Goal: Information Seeking & Learning: Learn about a topic

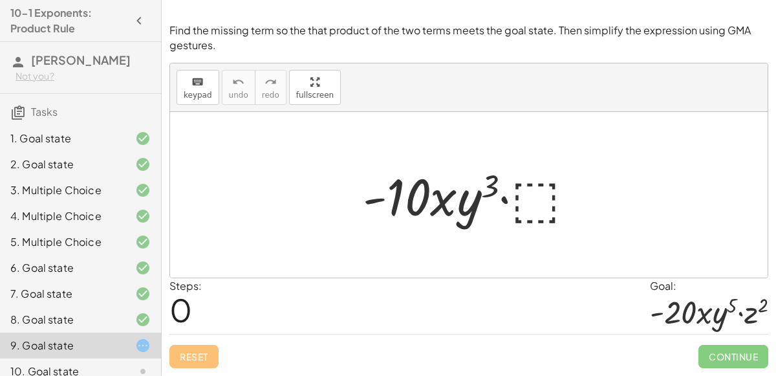
scroll to position [64, 0]
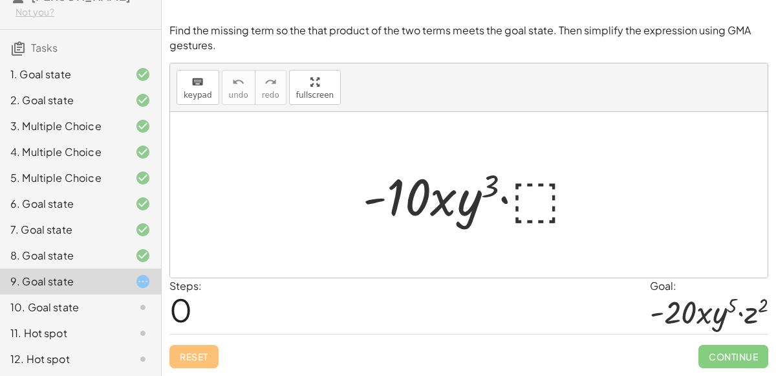
click at [537, 198] on div at bounding box center [473, 195] width 235 height 67
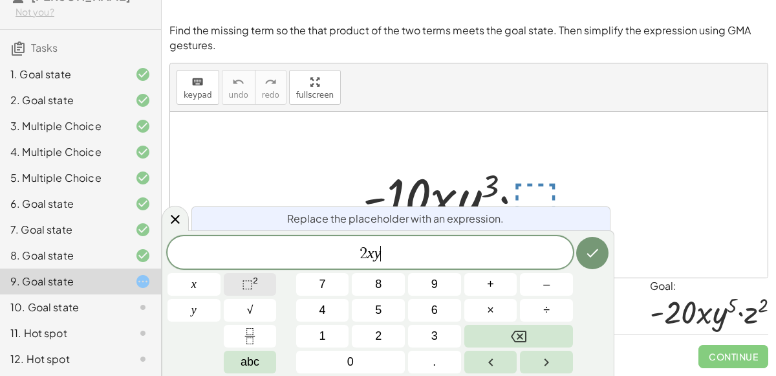
click at [262, 283] on button "⬚ 2" at bounding box center [250, 284] width 53 height 23
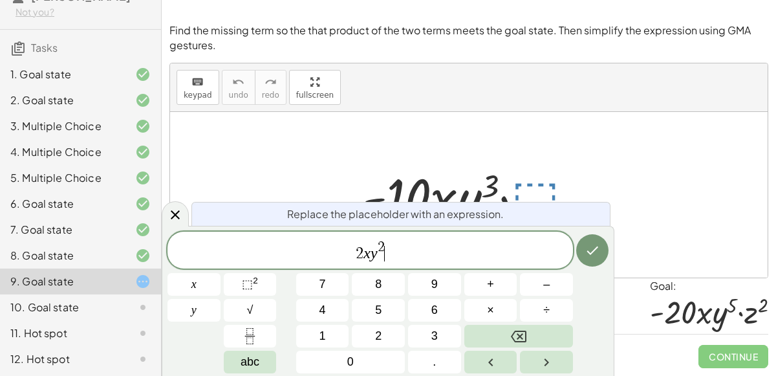
click at [429, 250] on span "2 x y 2 ​" at bounding box center [369, 250] width 405 height 23
click at [491, 304] on span "×" at bounding box center [490, 309] width 7 height 17
click at [247, 292] on span "⬚ 2" at bounding box center [250, 283] width 16 height 17
click at [220, 273] on div at bounding box center [193, 284] width 53 height 23
click at [581, 260] on button "Done" at bounding box center [592, 250] width 32 height 32
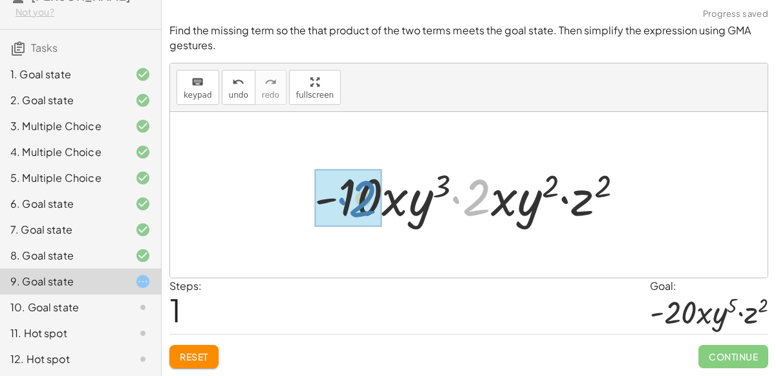
drag, startPoint x: 485, startPoint y: 204, endPoint x: 370, endPoint y: 206, distance: 114.4
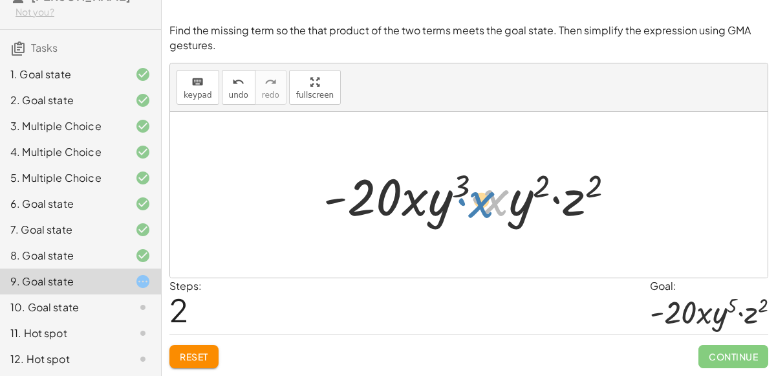
drag, startPoint x: 495, startPoint y: 199, endPoint x: 519, endPoint y: 202, distance: 24.1
click at [519, 202] on div at bounding box center [474, 195] width 314 height 67
click at [453, 242] on div at bounding box center [463, 239] width 21 height 21
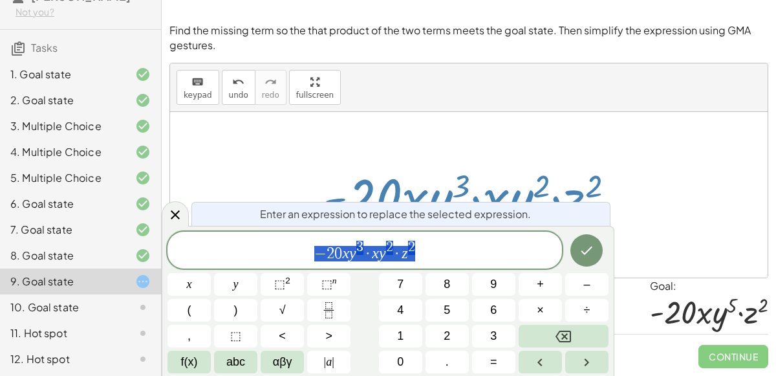
click at [432, 248] on span "− 2 0 x y 3 · x y 2 · z 2" at bounding box center [364, 250] width 394 height 23
click at [379, 253] on var "y" at bounding box center [382, 252] width 7 height 17
click at [506, 189] on div at bounding box center [474, 195] width 314 height 67
click at [507, 191] on div at bounding box center [474, 195] width 314 height 67
click at [493, 165] on div at bounding box center [474, 195] width 314 height 67
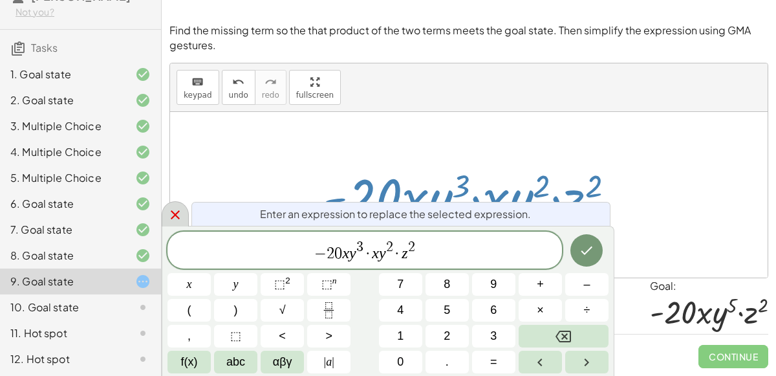
click at [182, 214] on icon at bounding box center [175, 215] width 16 height 16
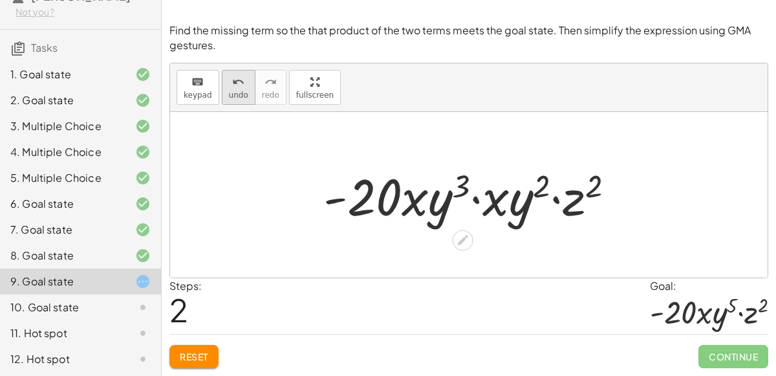
click at [223, 92] on button "undo undo" at bounding box center [239, 87] width 34 height 35
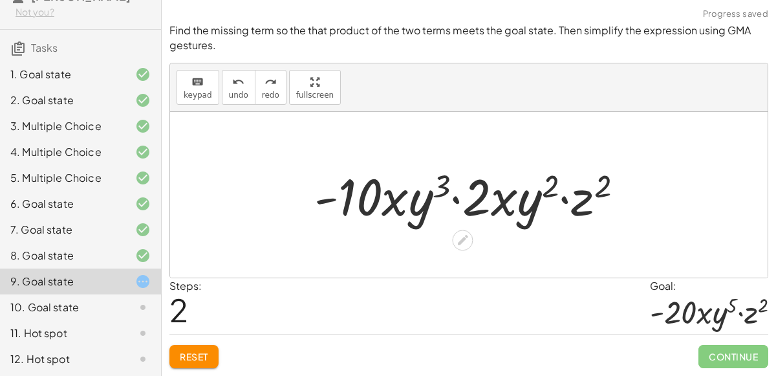
click at [493, 187] on div at bounding box center [474, 195] width 332 height 67
click at [511, 204] on div at bounding box center [474, 195] width 332 height 67
click at [460, 239] on icon at bounding box center [463, 240] width 10 height 10
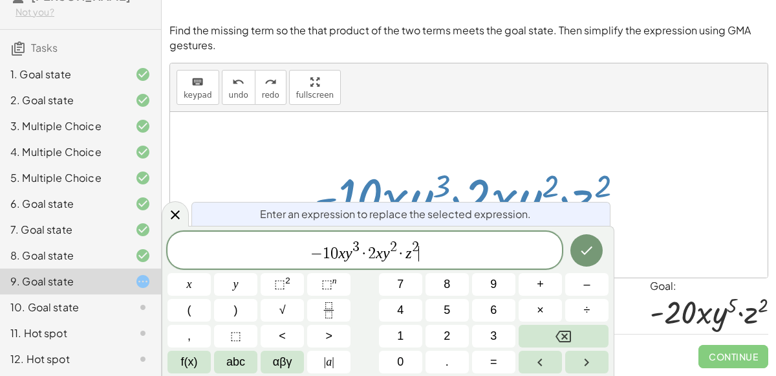
click at [473, 246] on span "− 1 0 x y 3 · 2 x y 2 · z 2 ​" at bounding box center [364, 250] width 394 height 23
click at [522, 155] on div at bounding box center [468, 194] width 597 height 165
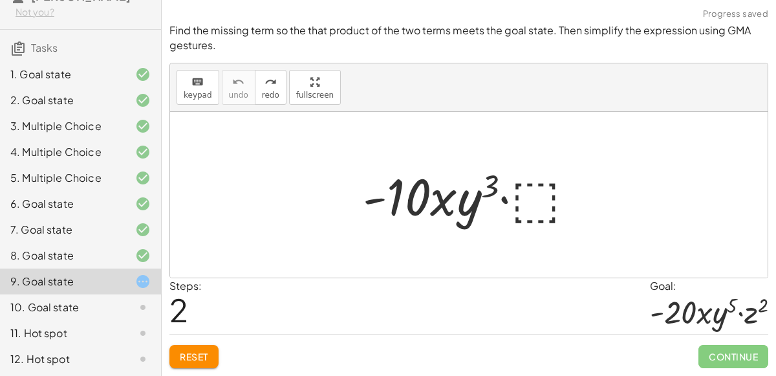
click at [519, 199] on div at bounding box center [473, 195] width 235 height 67
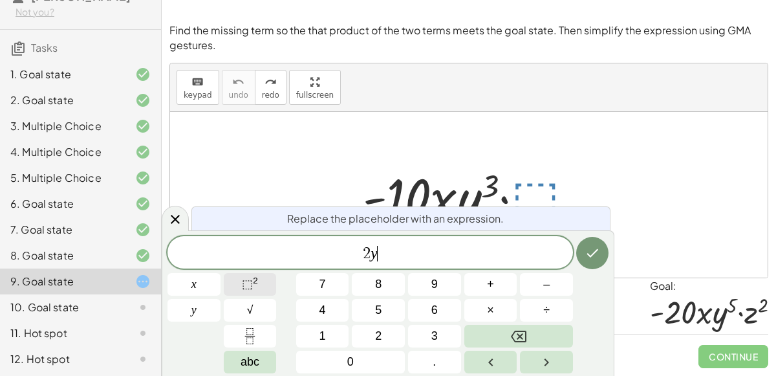
click at [266, 283] on button "⬚ 2" at bounding box center [250, 284] width 53 height 23
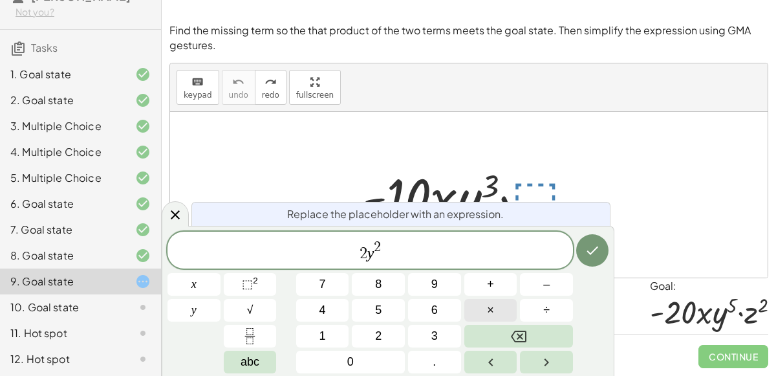
click at [491, 306] on span "×" at bounding box center [490, 309] width 7 height 17
click at [258, 283] on button "⬚ 2" at bounding box center [250, 284] width 53 height 23
click at [594, 248] on icon "Done" at bounding box center [592, 250] width 16 height 16
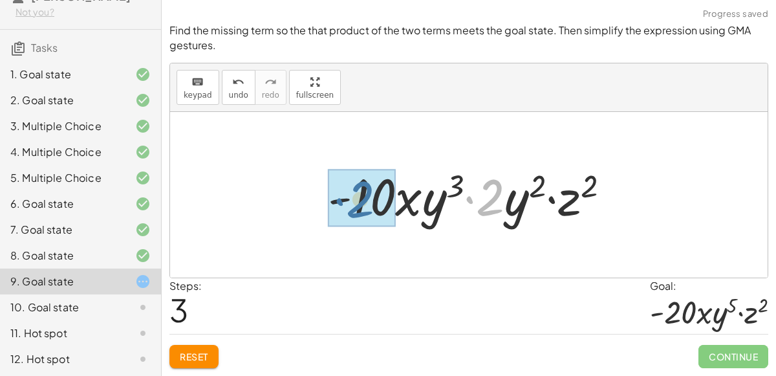
drag, startPoint x: 488, startPoint y: 198, endPoint x: 358, endPoint y: 200, distance: 130.0
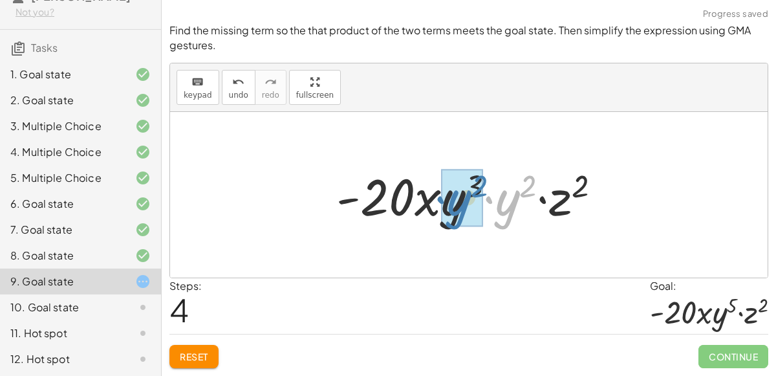
drag, startPoint x: 506, startPoint y: 206, endPoint x: 458, endPoint y: 206, distance: 48.5
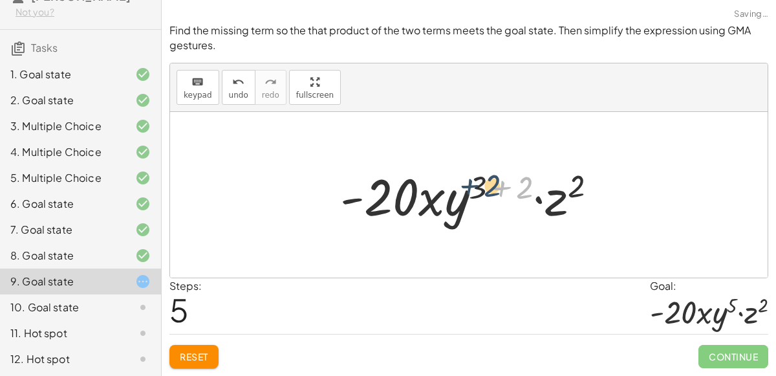
drag, startPoint x: 504, startPoint y: 189, endPoint x: 485, endPoint y: 188, distance: 18.1
click at [485, 188] on div at bounding box center [474, 195] width 280 height 67
drag, startPoint x: 520, startPoint y: 190, endPoint x: 470, endPoint y: 189, distance: 50.4
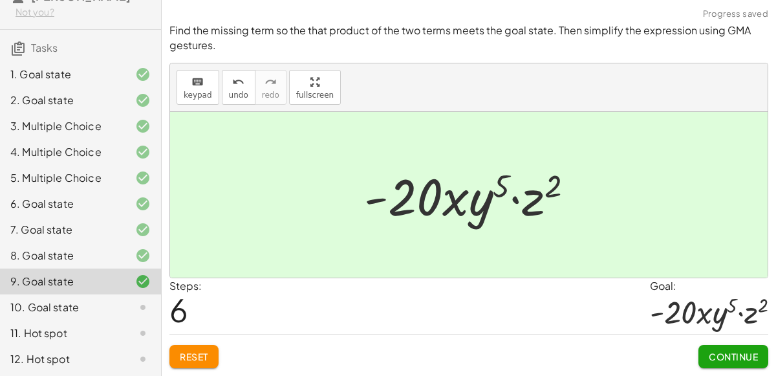
click at [728, 356] on span "Continue" at bounding box center [733, 356] width 49 height 12
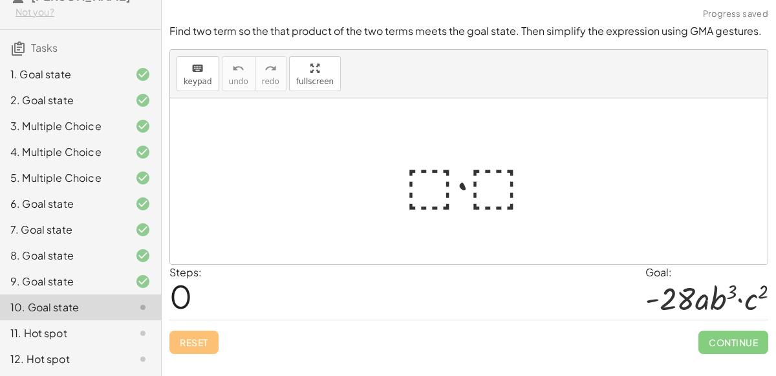
click at [439, 186] on div at bounding box center [473, 181] width 151 height 67
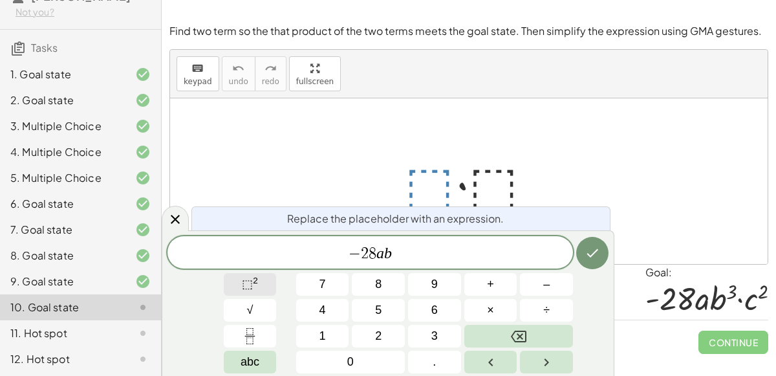
click at [259, 277] on button "⬚ 2" at bounding box center [250, 284] width 53 height 23
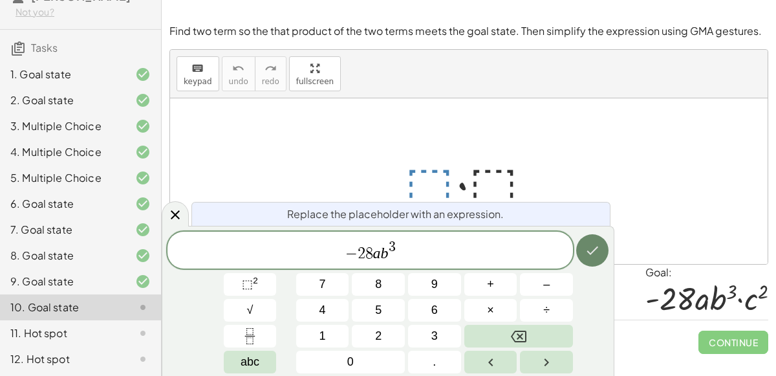
click at [592, 244] on icon "Done" at bounding box center [592, 250] width 16 height 16
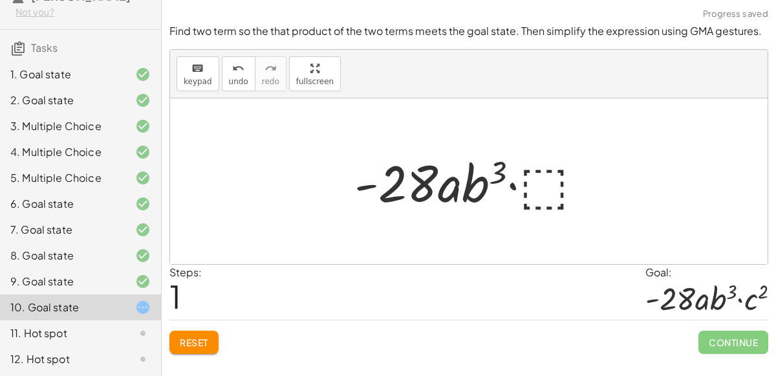
click at [541, 180] on div at bounding box center [474, 181] width 252 height 67
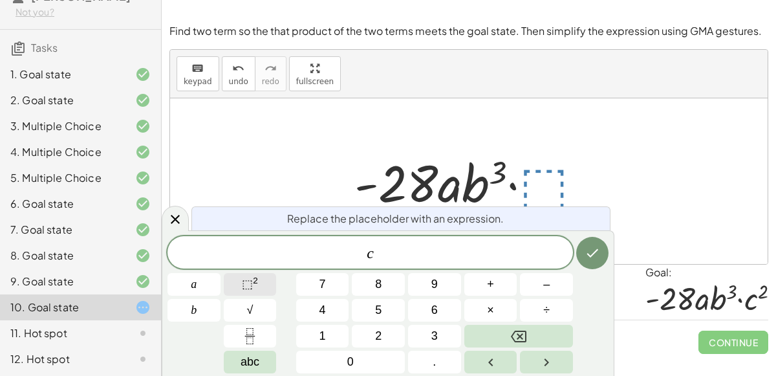
click at [259, 283] on button "⬚ 2" at bounding box center [250, 284] width 53 height 23
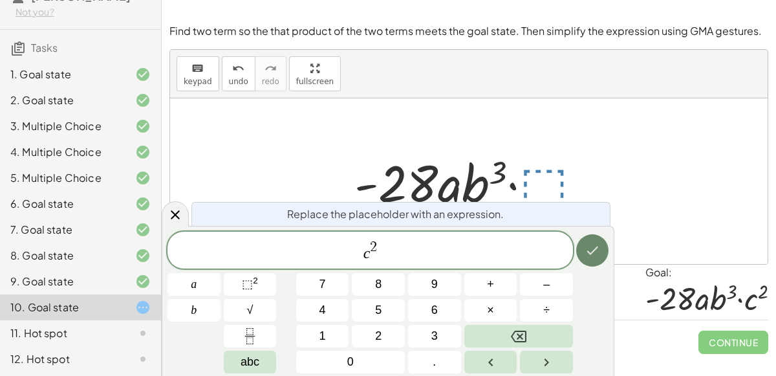
click at [592, 245] on icon "Done" at bounding box center [592, 250] width 16 height 16
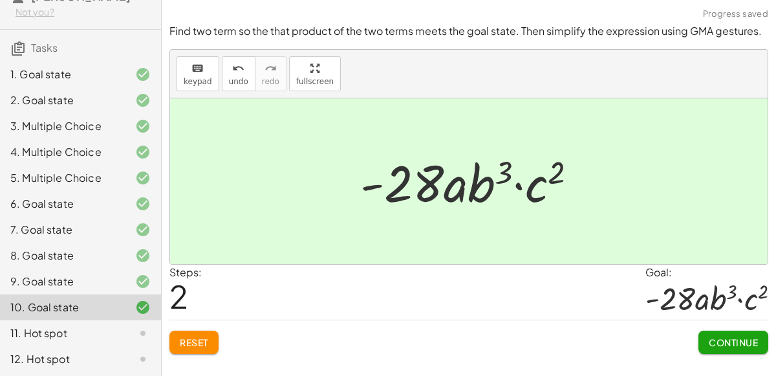
click at [705, 344] on button "Continue" at bounding box center [733, 341] width 70 height 23
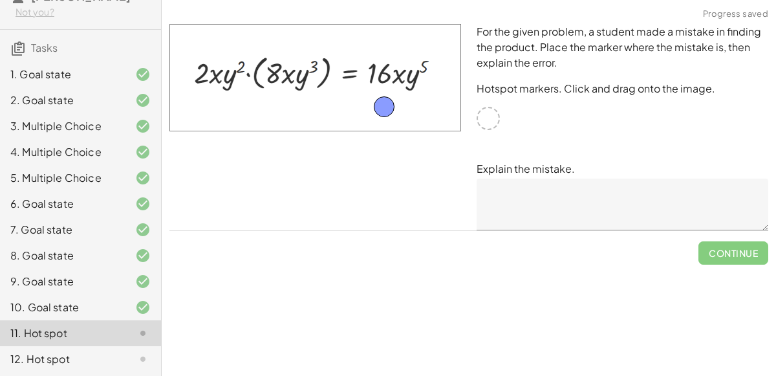
drag, startPoint x: 485, startPoint y: 120, endPoint x: 380, endPoint y: 107, distance: 106.1
drag, startPoint x: 381, startPoint y: 107, endPoint x: 484, endPoint y: 120, distance: 104.2
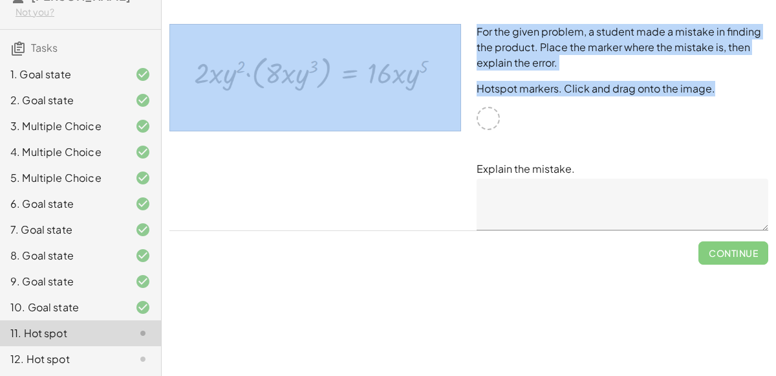
drag, startPoint x: 488, startPoint y: 111, endPoint x: 386, endPoint y: 97, distance: 103.1
click at [386, 97] on div "For the given problem, a student made a mistake in finding the product. Place t…" at bounding box center [469, 127] width 614 height 222
click at [400, 82] on img at bounding box center [315, 77] width 292 height 107
drag, startPoint x: 394, startPoint y: 80, endPoint x: 379, endPoint y: 85, distance: 14.9
click at [379, 85] on img at bounding box center [315, 77] width 292 height 107
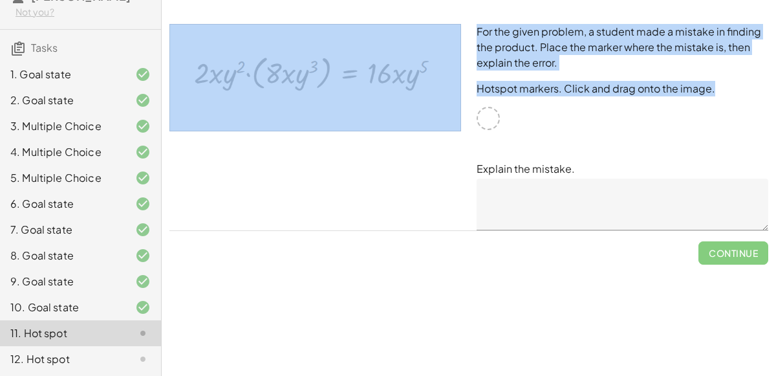
click at [379, 85] on img at bounding box center [315, 77] width 292 height 107
click at [726, 111] on div "For the given problem, a student made a mistake in finding the product. Place t…" at bounding box center [622, 127] width 307 height 222
